Goal: Task Accomplishment & Management: Manage account settings

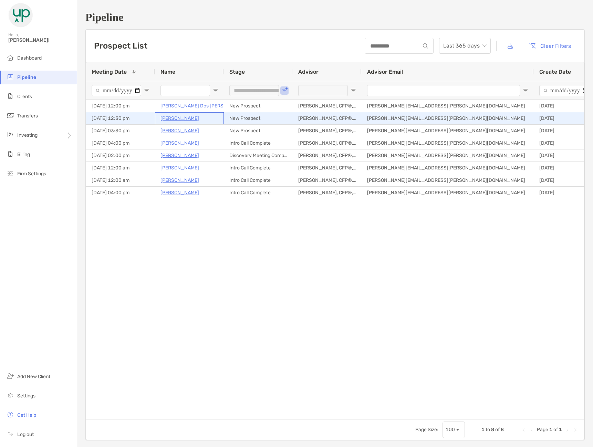
click at [189, 121] on p "[PERSON_NAME]" at bounding box center [179, 118] width 39 height 9
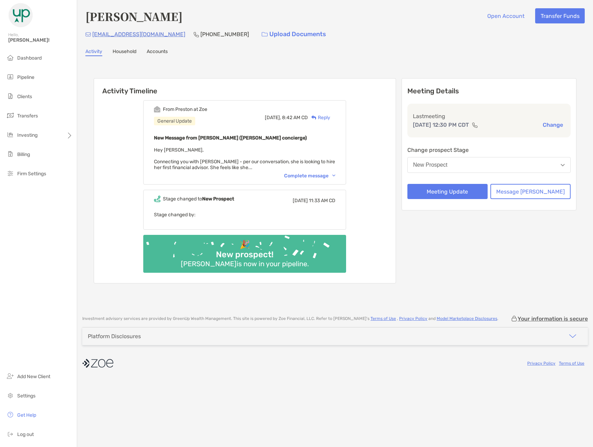
click at [324, 175] on div "Complete message" at bounding box center [309, 176] width 51 height 6
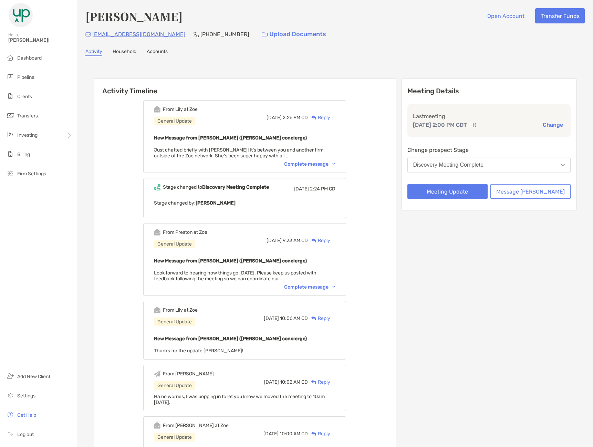
click at [326, 164] on div "Complete message" at bounding box center [309, 164] width 51 height 6
